Goal: Check status: Check status

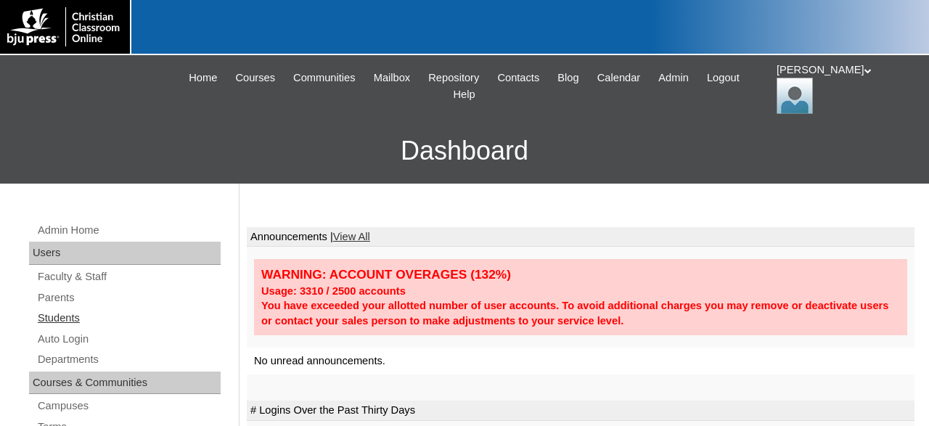
click at [74, 318] on link "Students" at bounding box center [128, 318] width 184 height 18
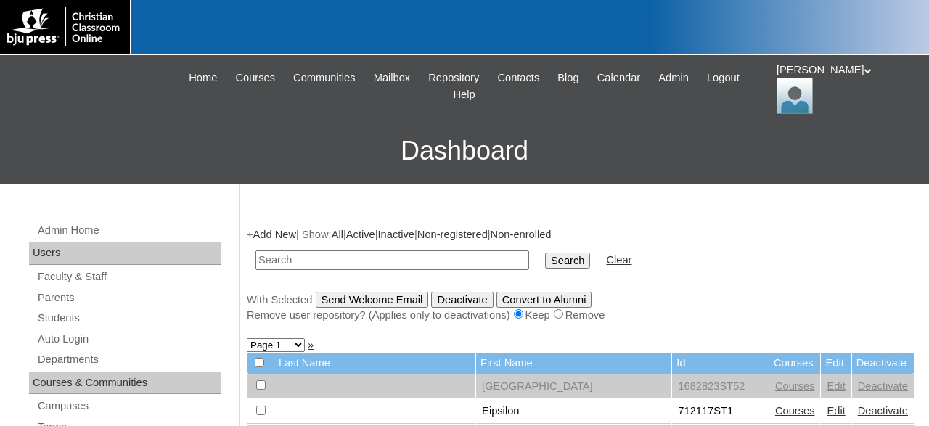
click at [401, 261] on input "text" at bounding box center [392, 260] width 274 height 20
type input "80189220"
click at [545, 253] on input "Search" at bounding box center [567, 261] width 45 height 16
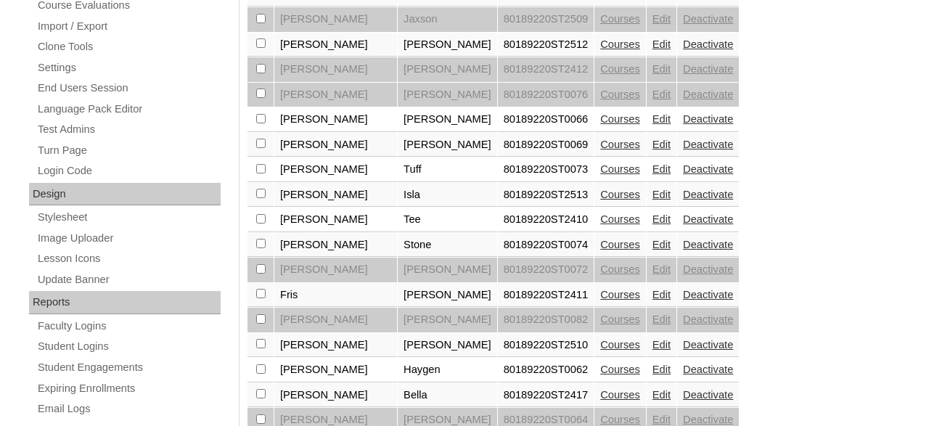
scroll to position [830, 0]
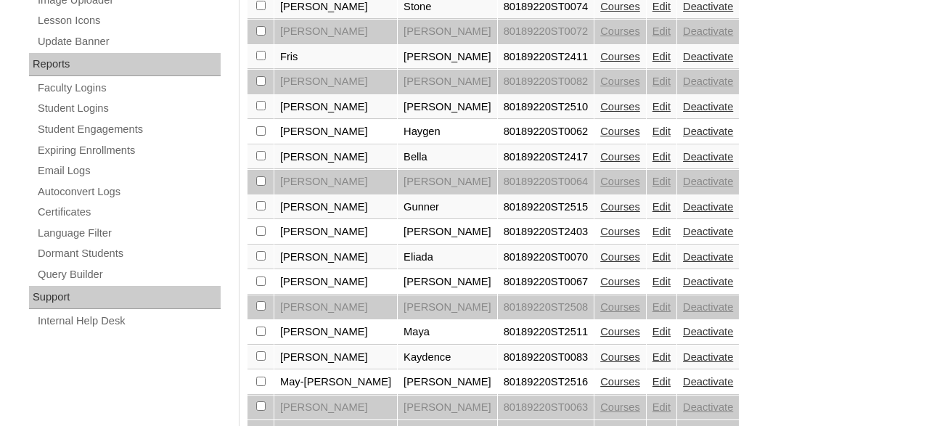
click at [600, 137] on link "Courses" at bounding box center [620, 132] width 40 height 12
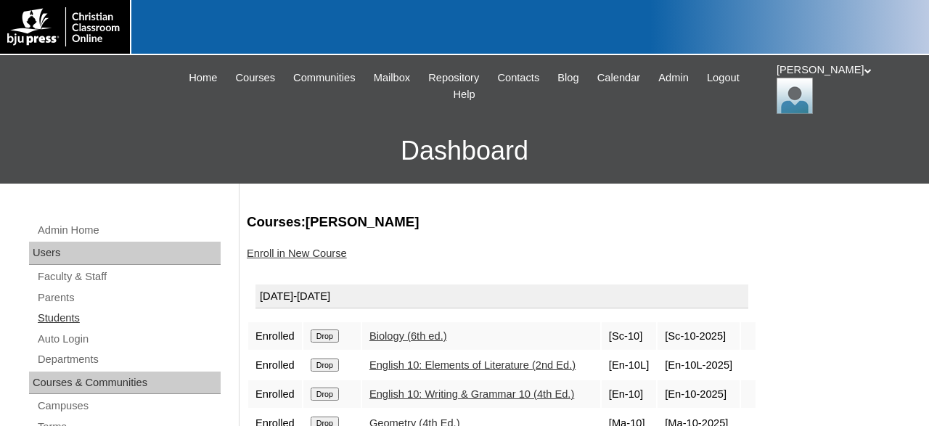
click at [73, 316] on link "Students" at bounding box center [128, 318] width 184 height 18
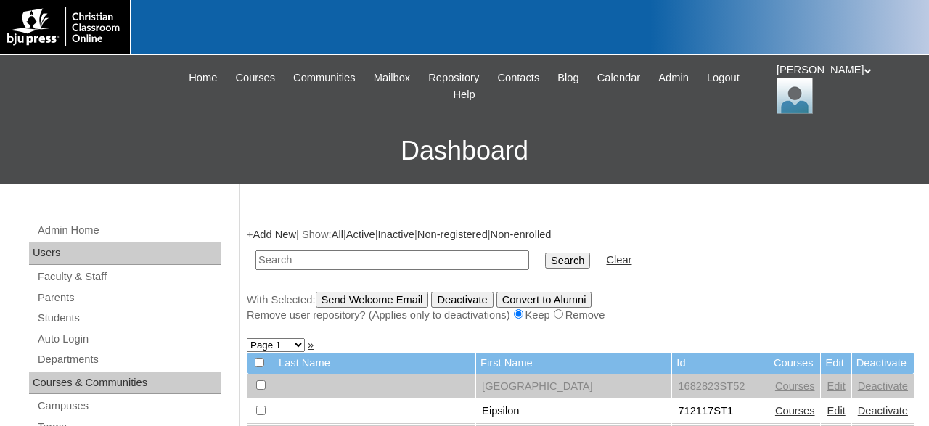
click at [389, 262] on input "text" at bounding box center [392, 260] width 274 height 20
type input "80189220"
click at [545, 253] on input "Search" at bounding box center [567, 261] width 45 height 16
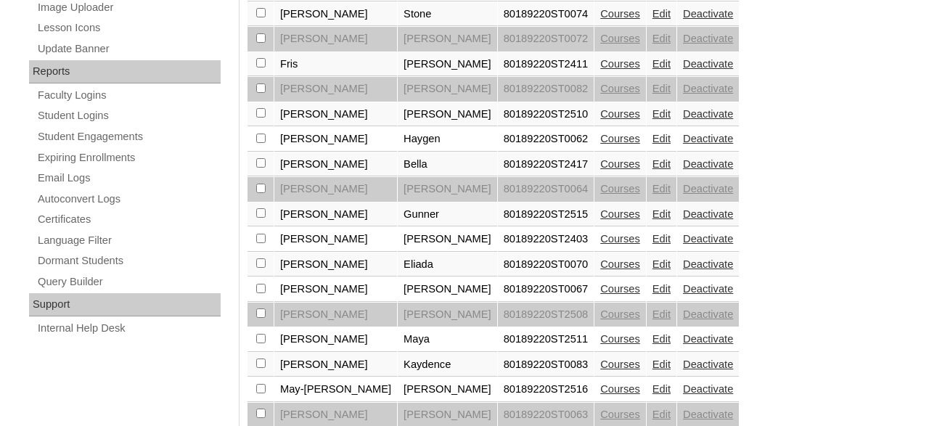
scroll to position [830, 0]
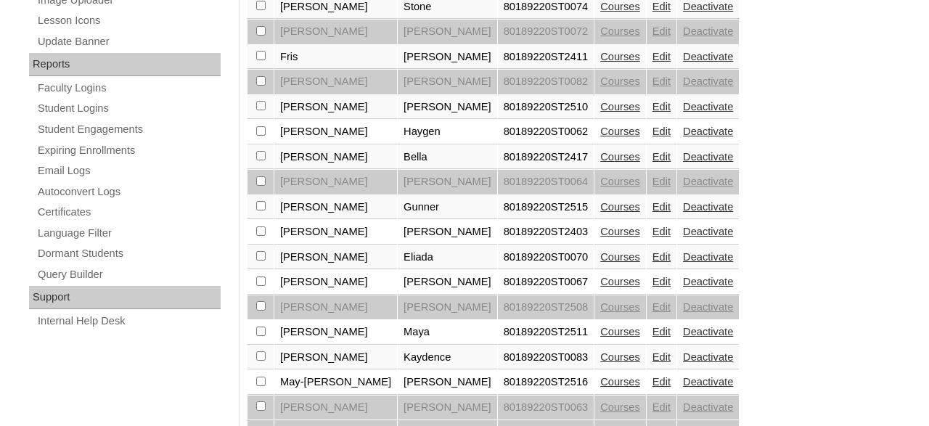
click at [600, 263] on link "Courses" at bounding box center [620, 257] width 40 height 12
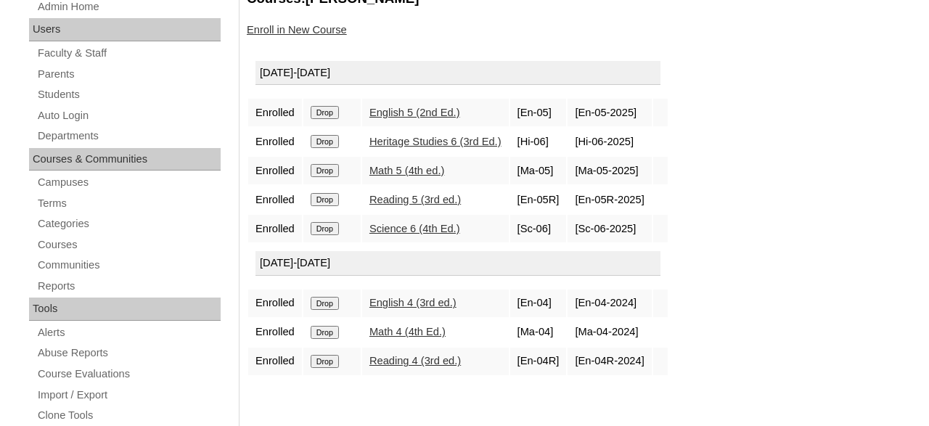
scroll to position [226, 0]
